Goal: Find specific page/section: Find specific page/section

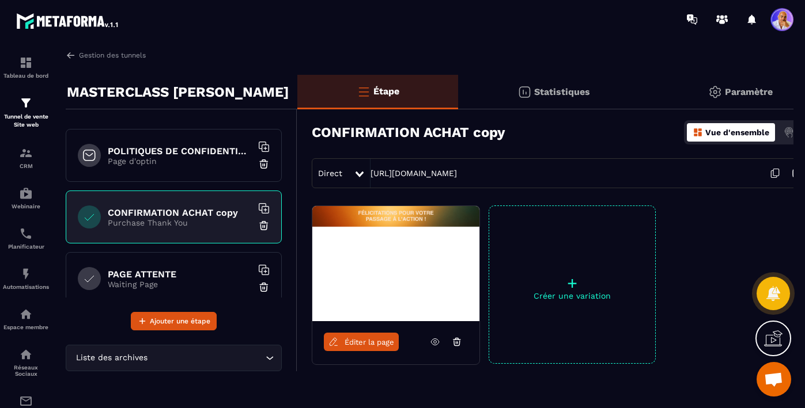
scroll to position [627, 0]
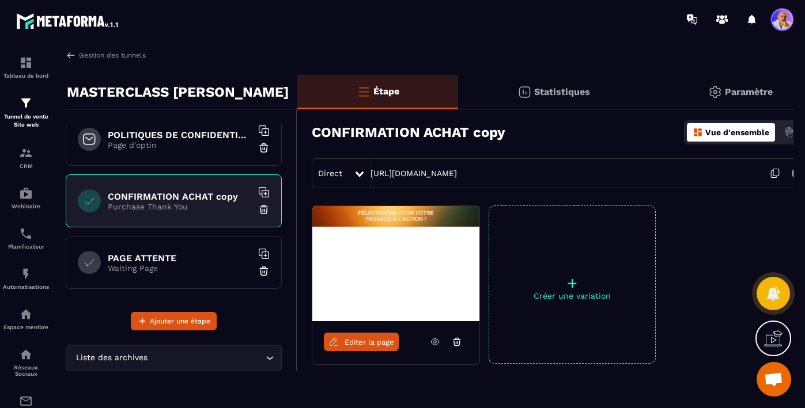
click at [187, 362] on input "Search for option" at bounding box center [206, 358] width 113 height 13
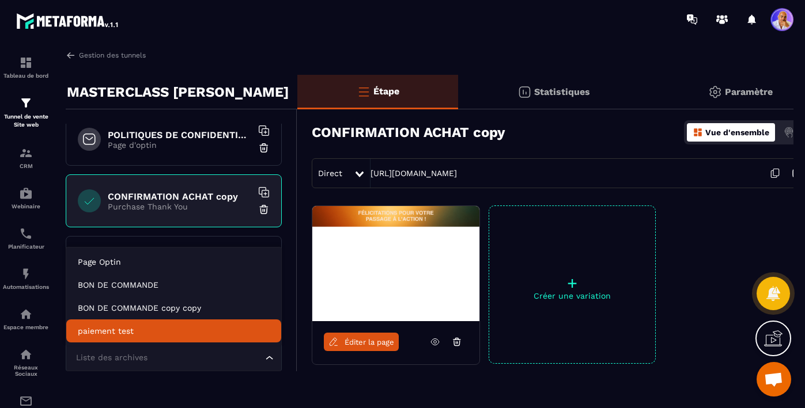
click at [267, 363] on icon "Search for option" at bounding box center [270, 358] width 12 height 12
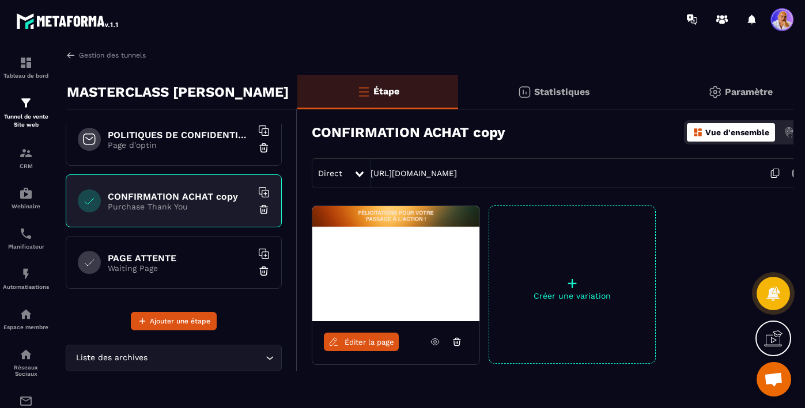
click at [267, 363] on icon "Search for option" at bounding box center [270, 358] width 12 height 12
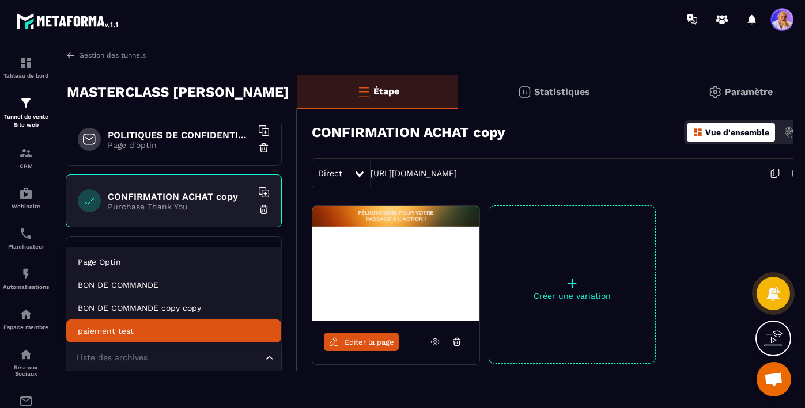
click at [269, 359] on icon "Search for option" at bounding box center [270, 358] width 12 height 12
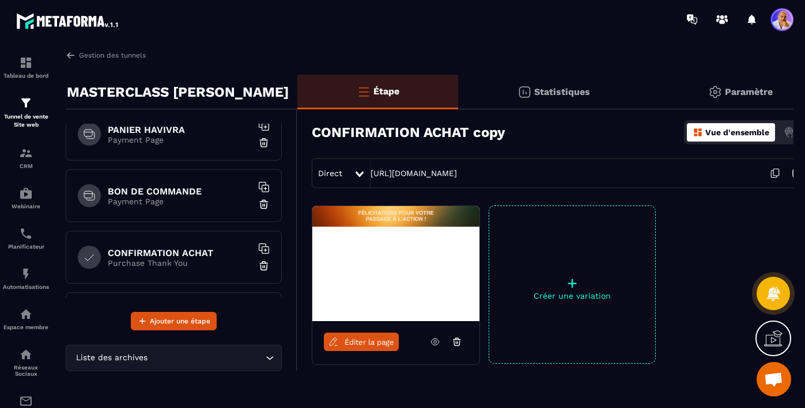
scroll to position [308, 0]
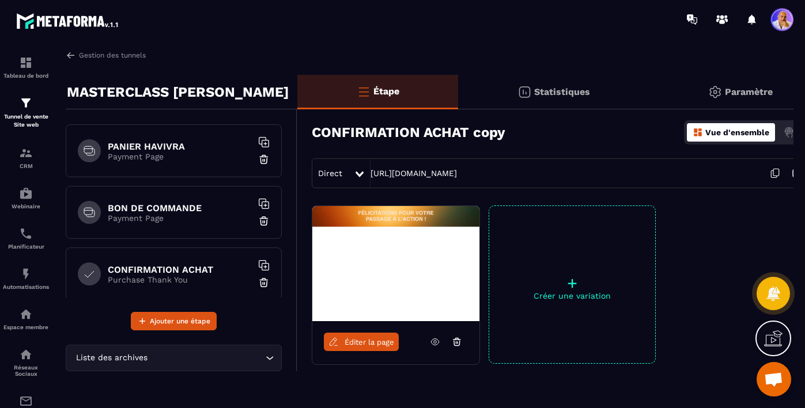
click at [233, 215] on p "Payment Page" at bounding box center [180, 218] width 144 height 9
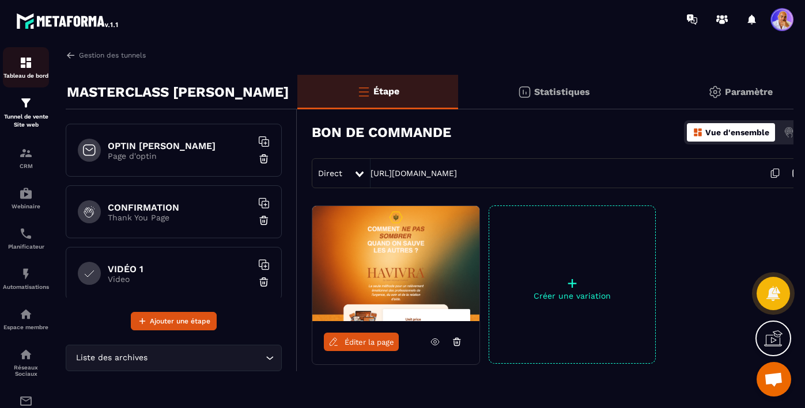
click at [23, 69] on img at bounding box center [26, 63] width 14 height 14
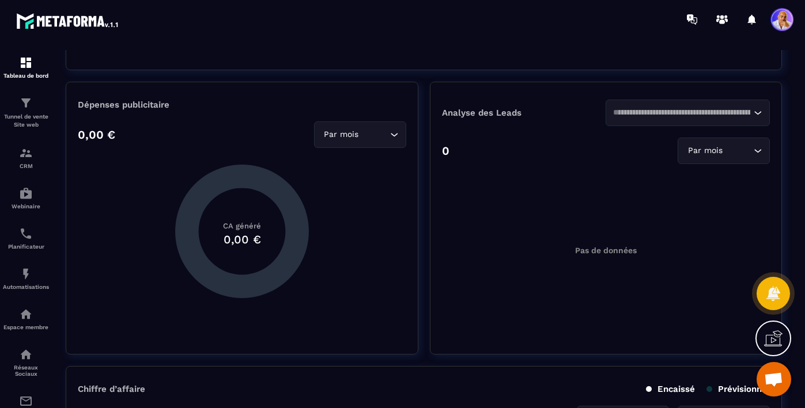
scroll to position [222, 0]
